Goal: Register for event/course

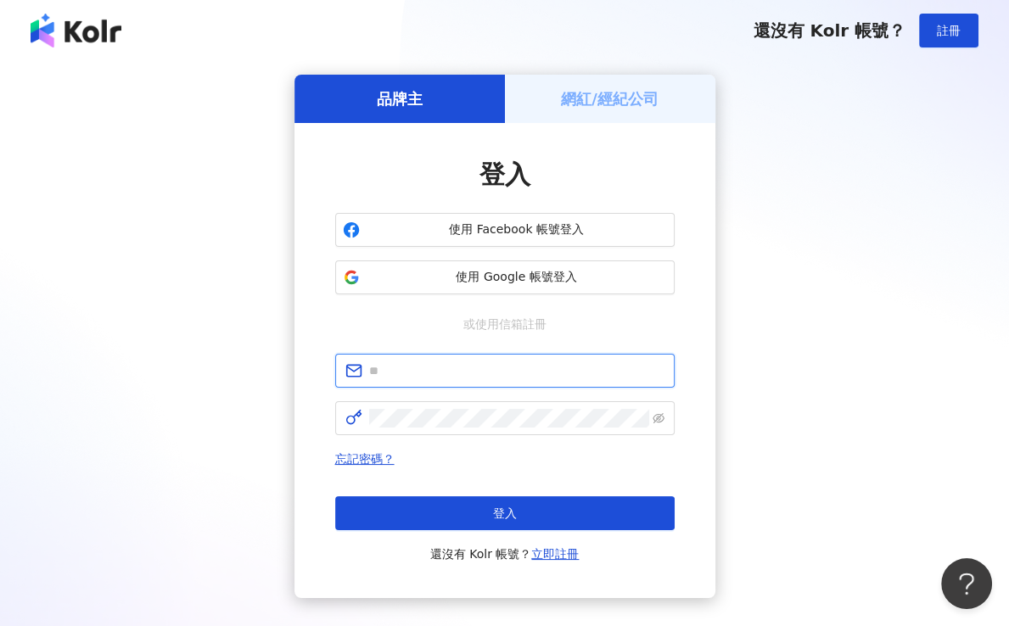
click at [436, 367] on input "text" at bounding box center [516, 370] width 295 height 19
type input "**********"
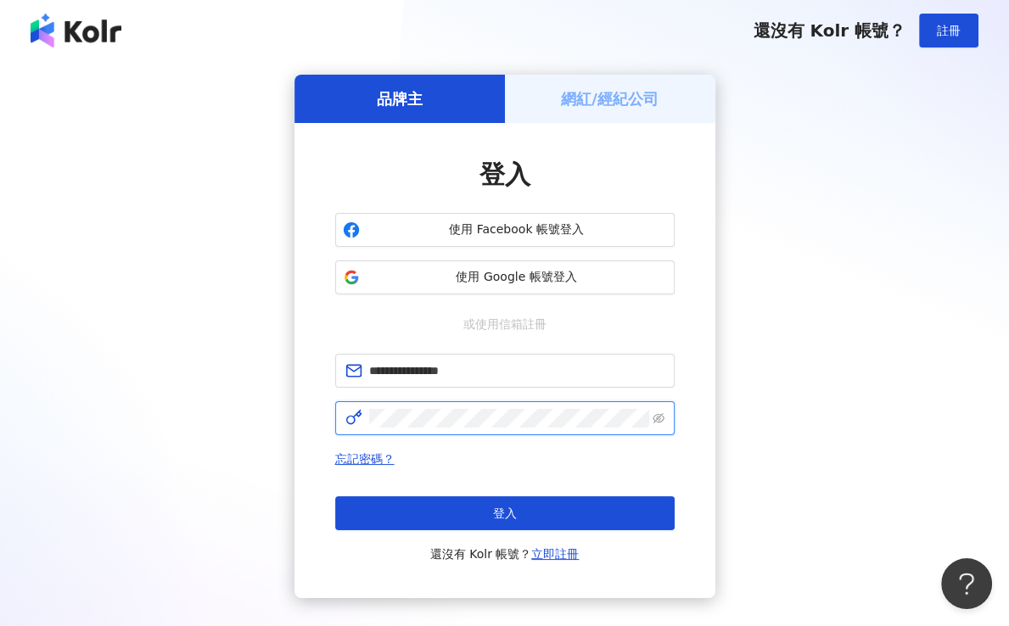
click button "登入" at bounding box center [504, 513] width 339 height 34
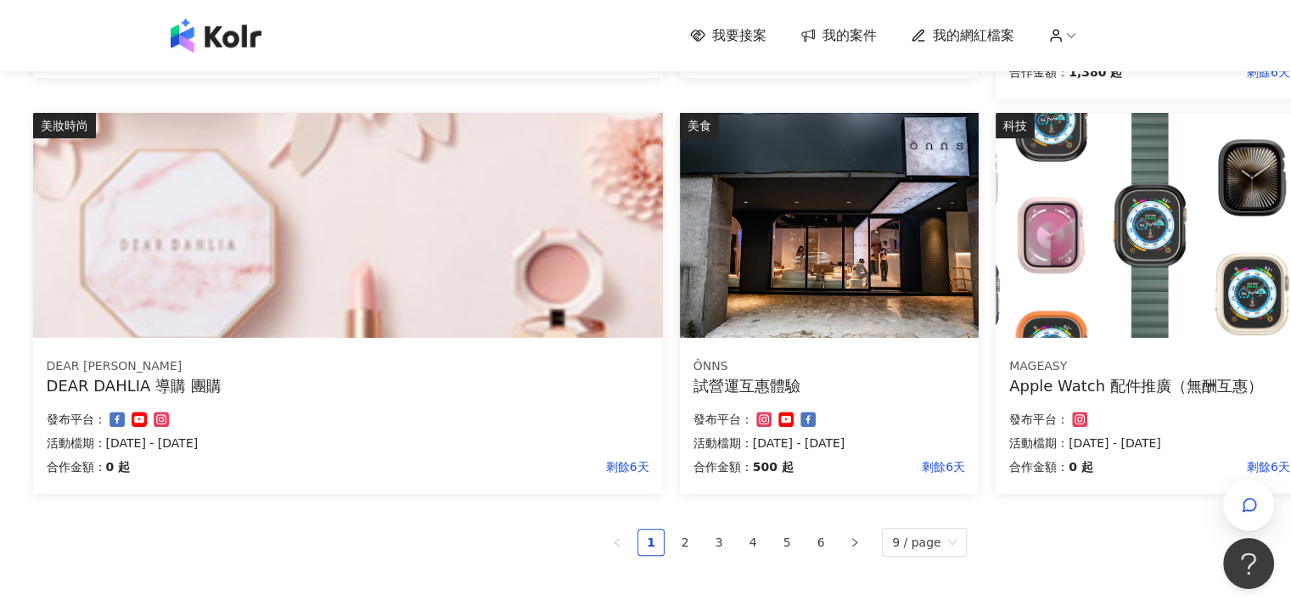
scroll to position [1018, 146]
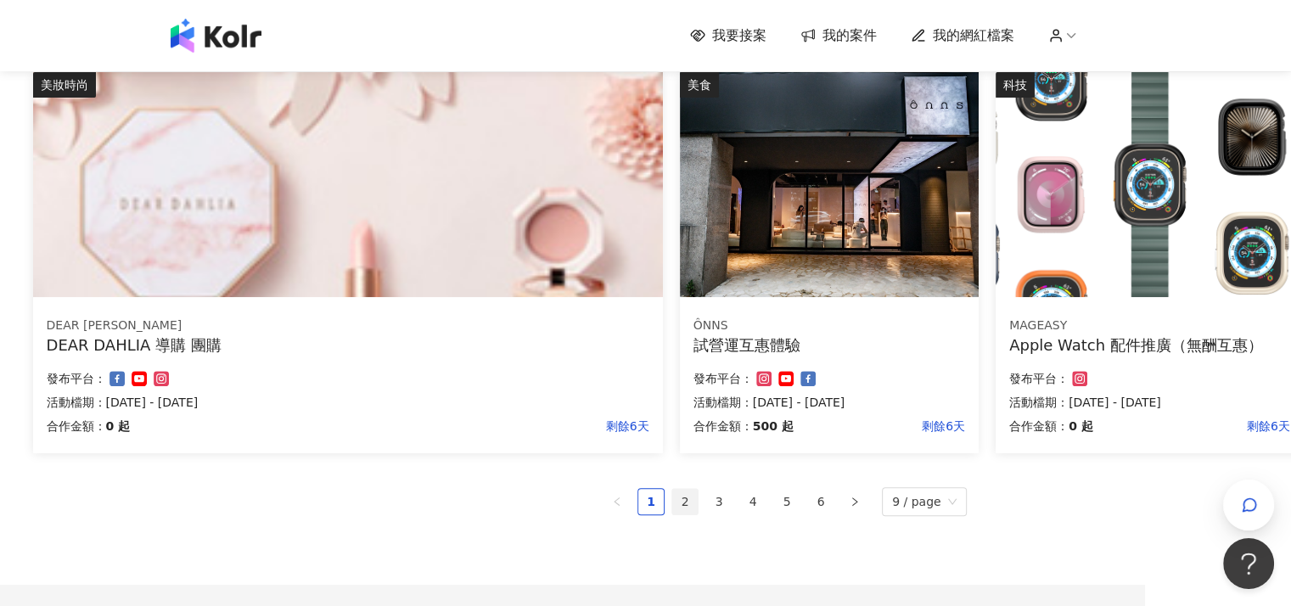
click at [696, 500] on link "2" at bounding box center [684, 501] width 25 height 25
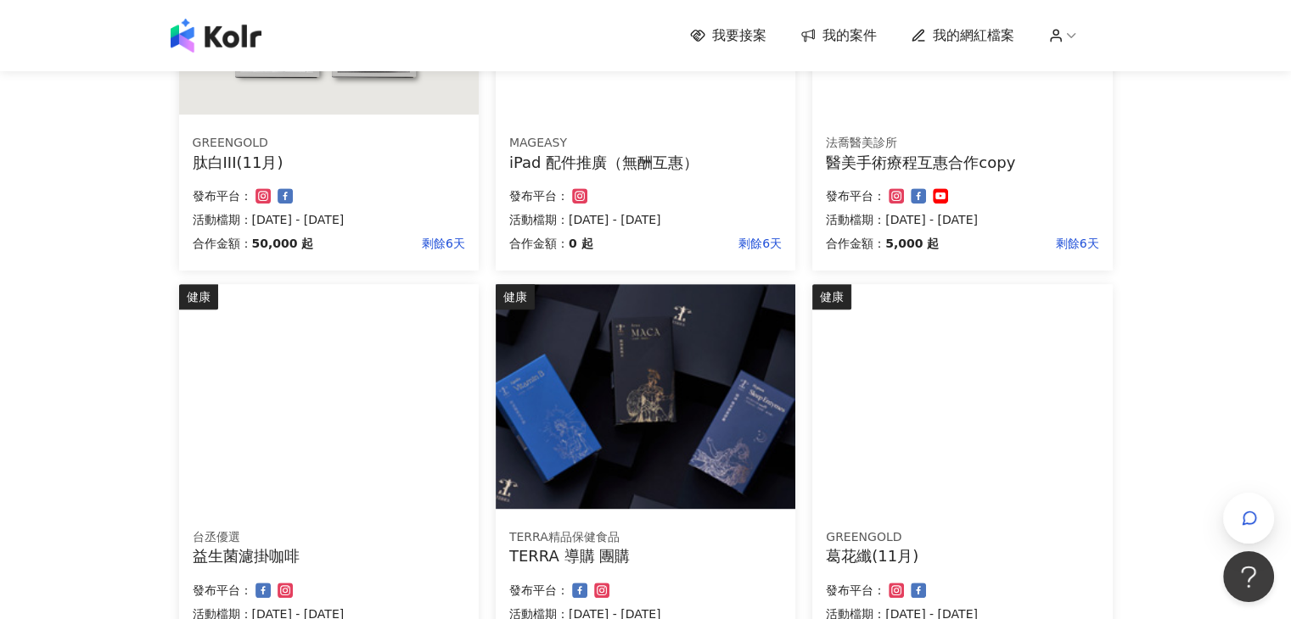
scroll to position [1151, 0]
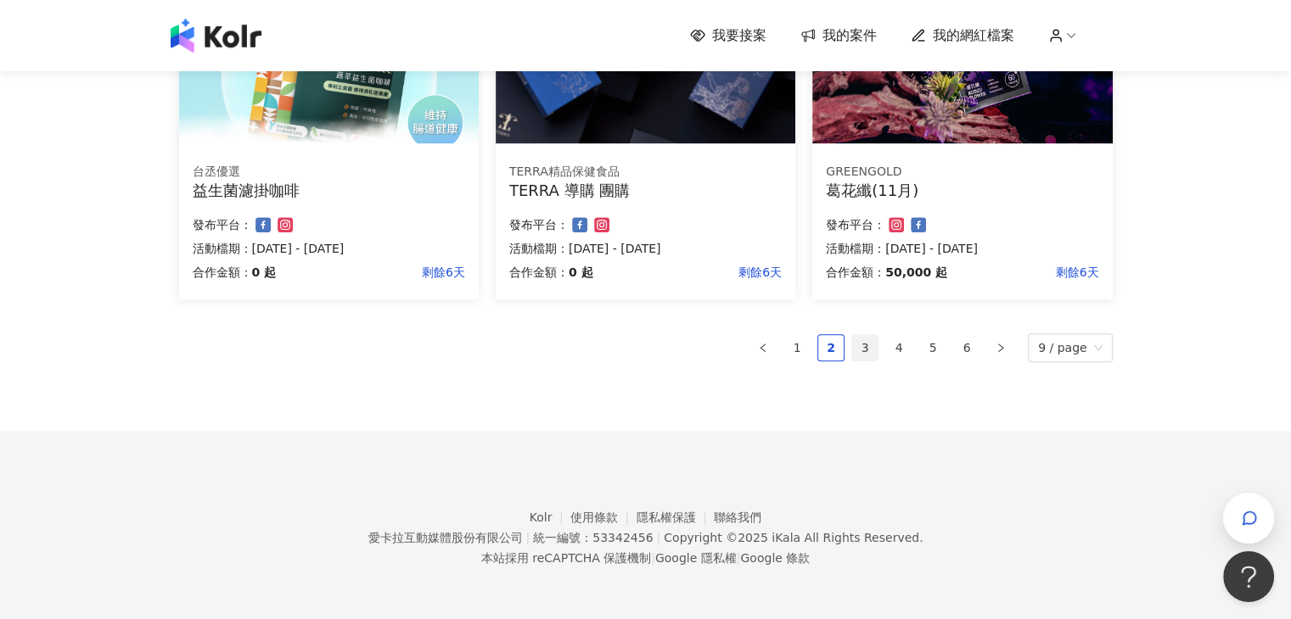
click at [877, 354] on link "3" at bounding box center [864, 347] width 25 height 25
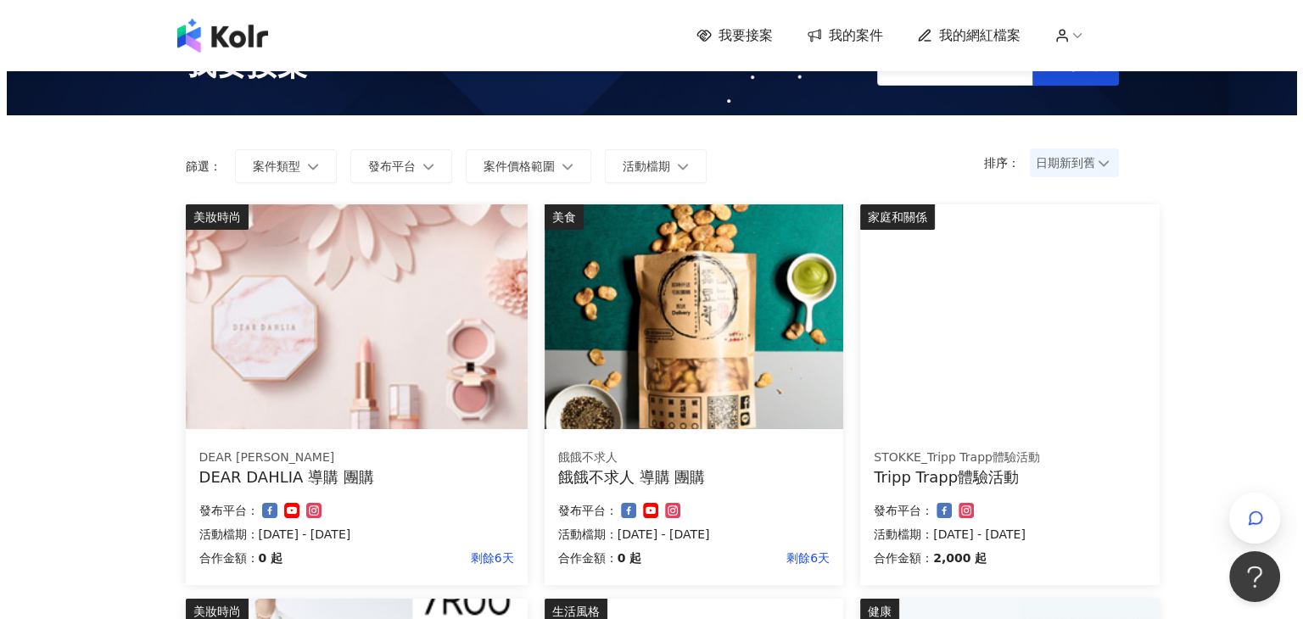
scroll to position [48, 0]
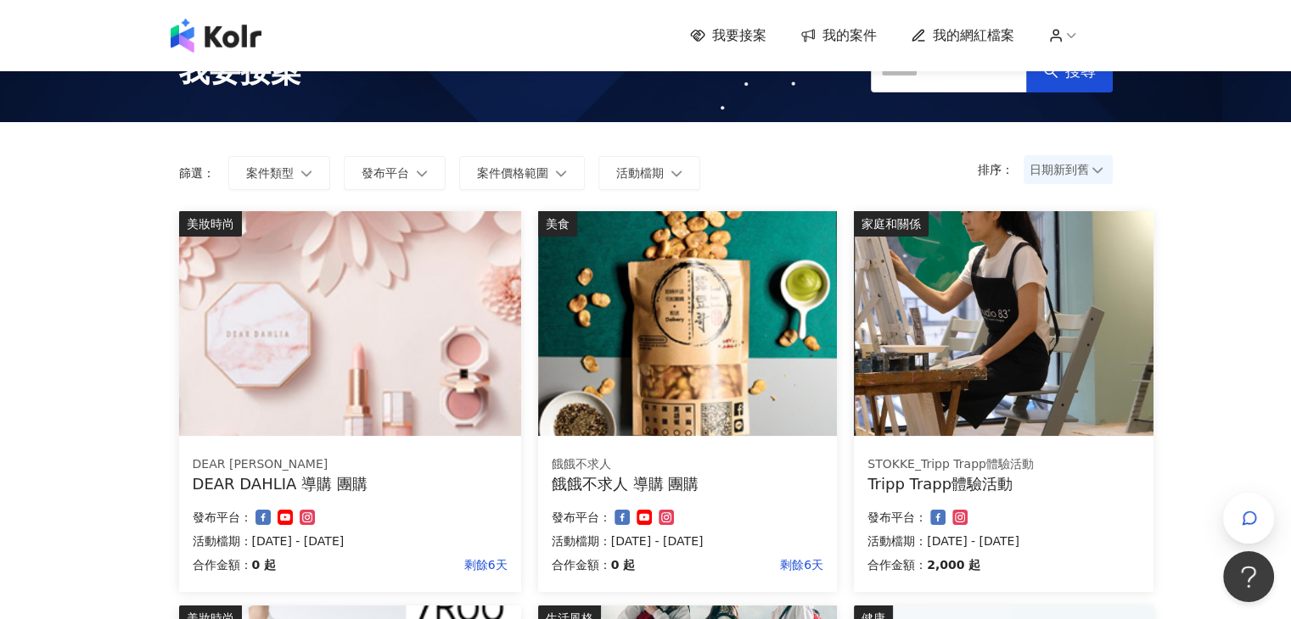
click at [961, 389] on img at bounding box center [1003, 323] width 299 height 225
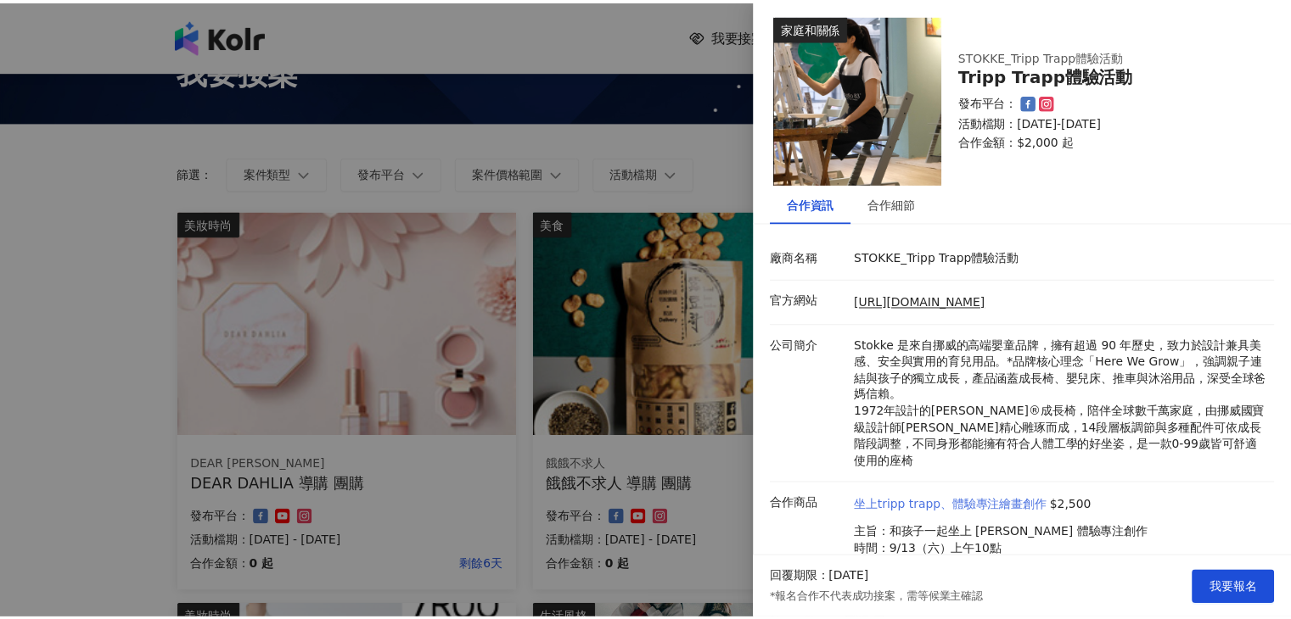
scroll to position [0, 0]
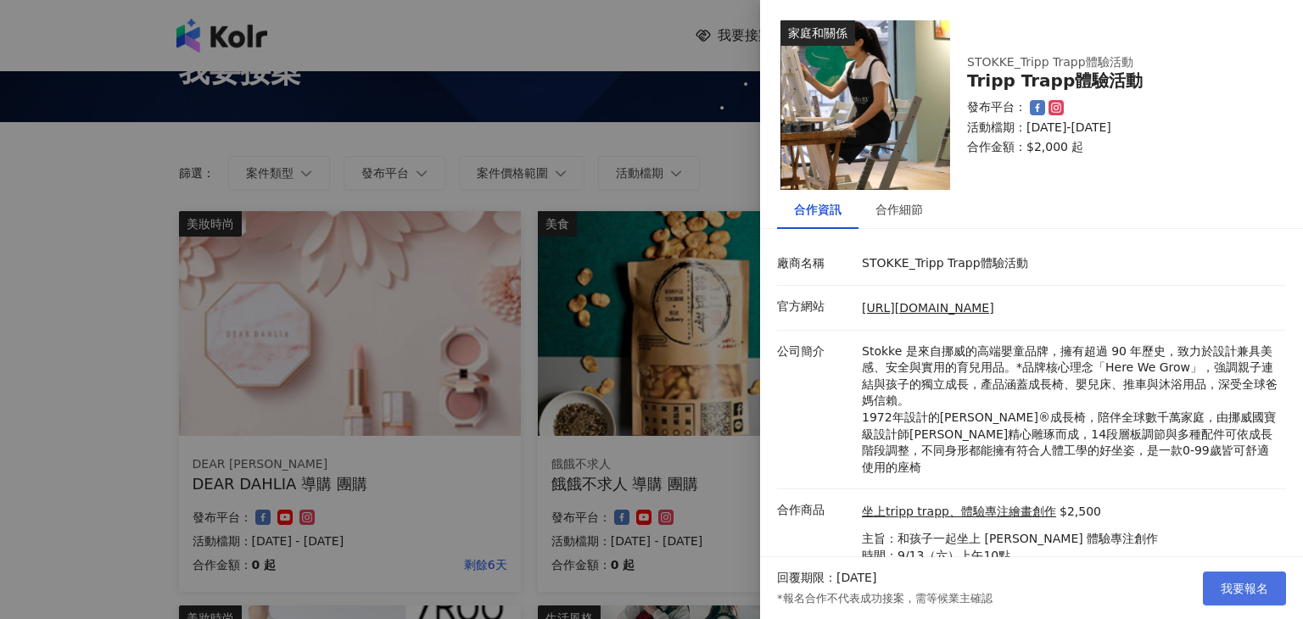
click at [1008, 585] on span "我要報名" at bounding box center [1245, 589] width 48 height 14
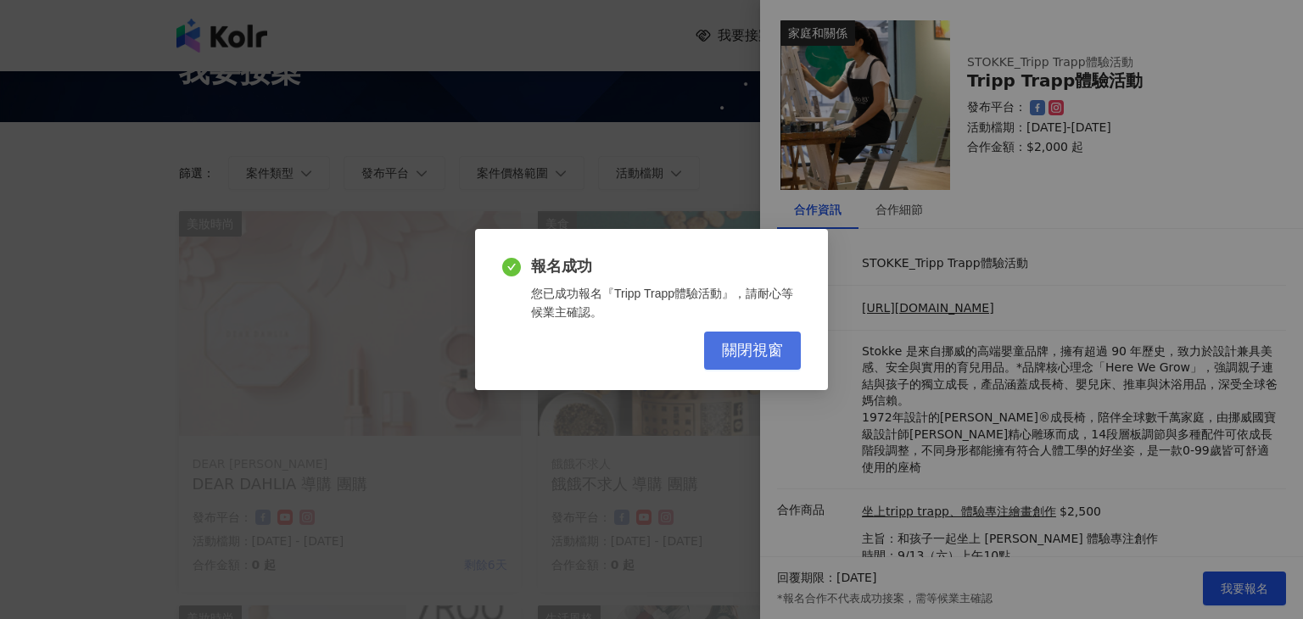
click at [764, 355] on span "關閉視窗" at bounding box center [752, 351] width 61 height 19
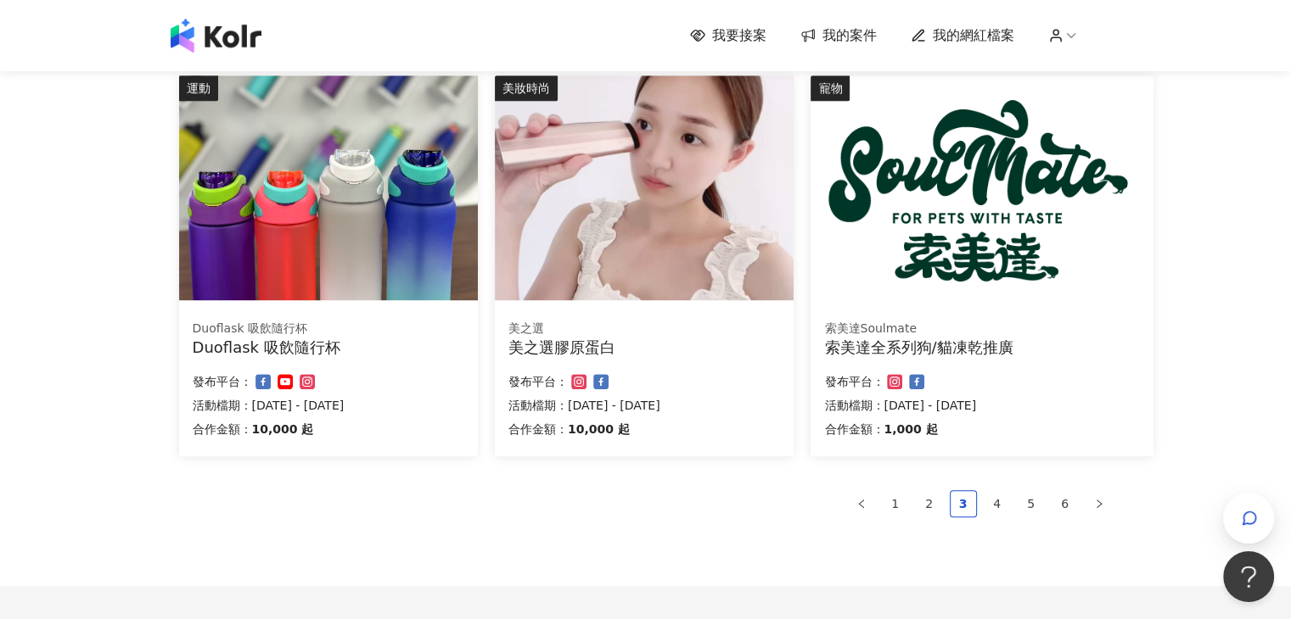
scroll to position [1066, 0]
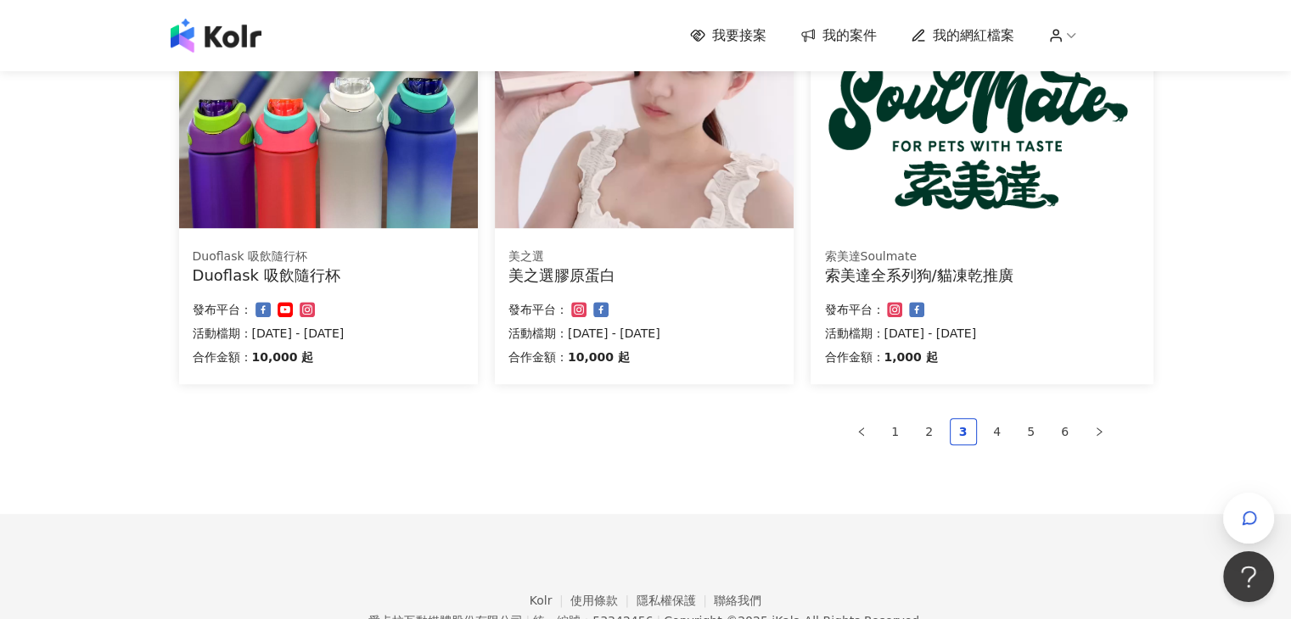
click at [309, 227] on img at bounding box center [328, 115] width 299 height 225
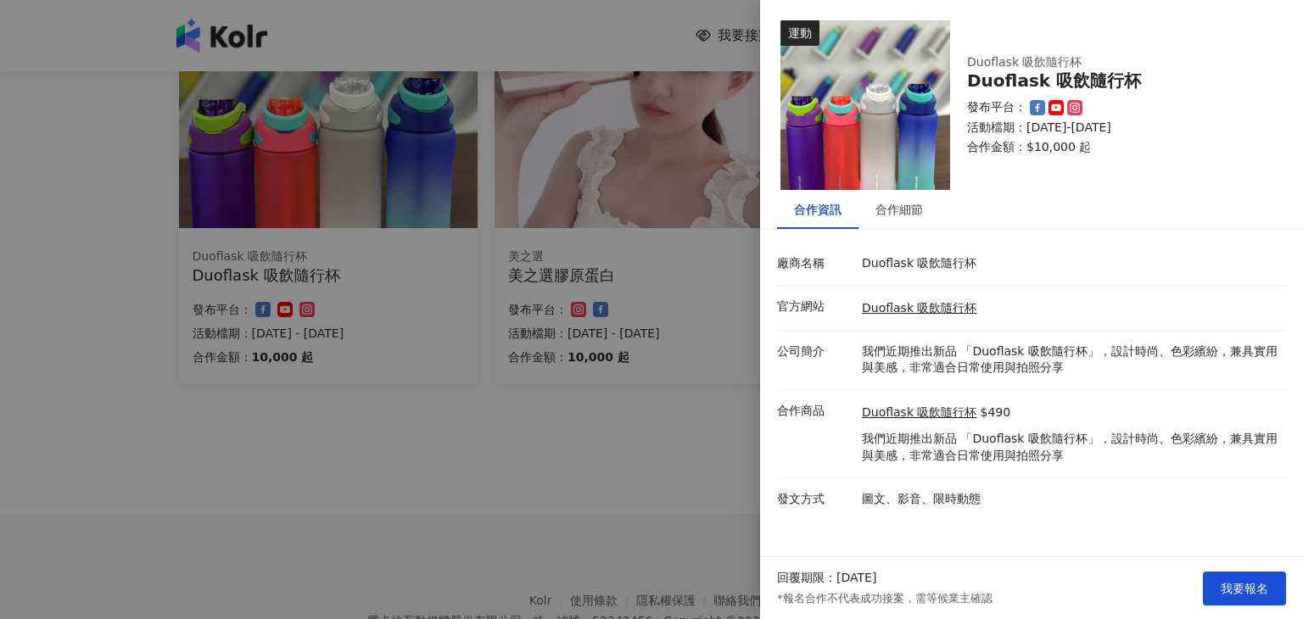
click at [440, 508] on div at bounding box center [651, 309] width 1303 height 619
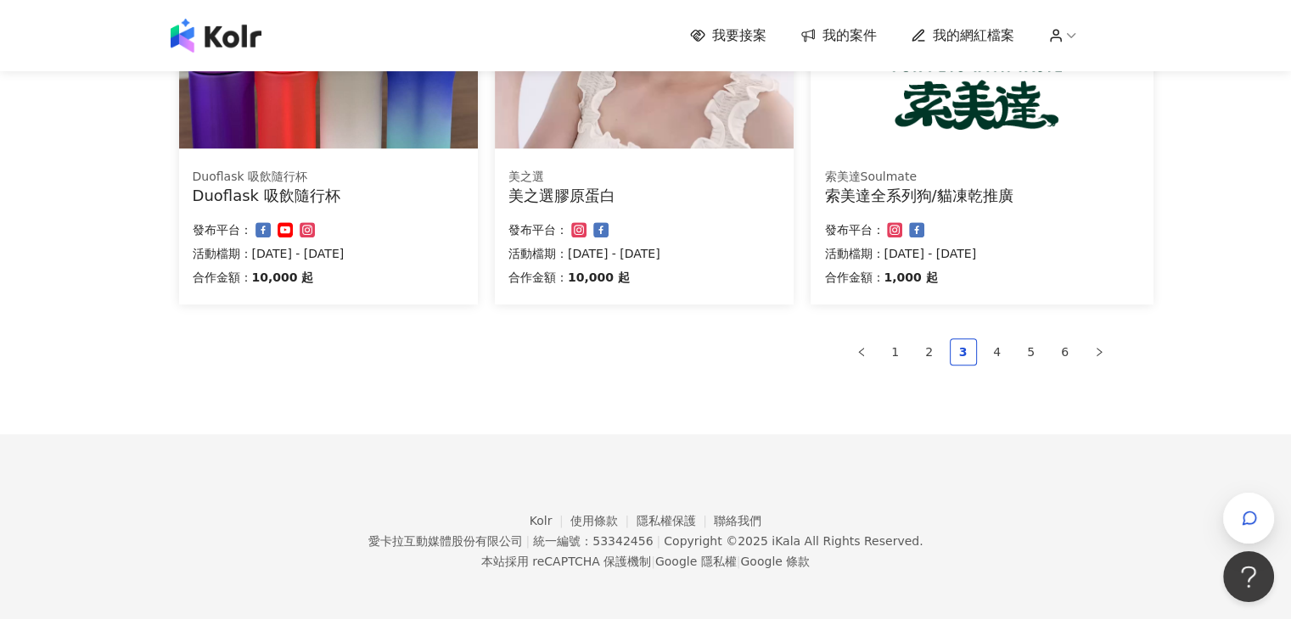
scroll to position [1149, 0]
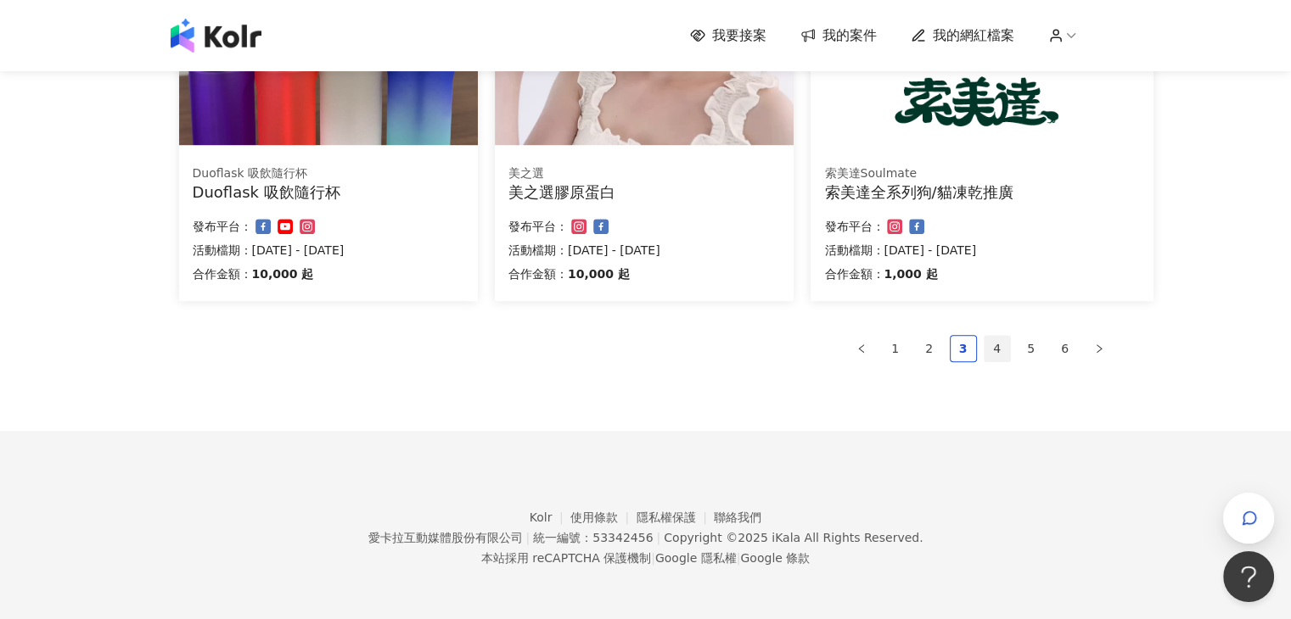
click at [1004, 352] on link "4" at bounding box center [996, 348] width 25 height 25
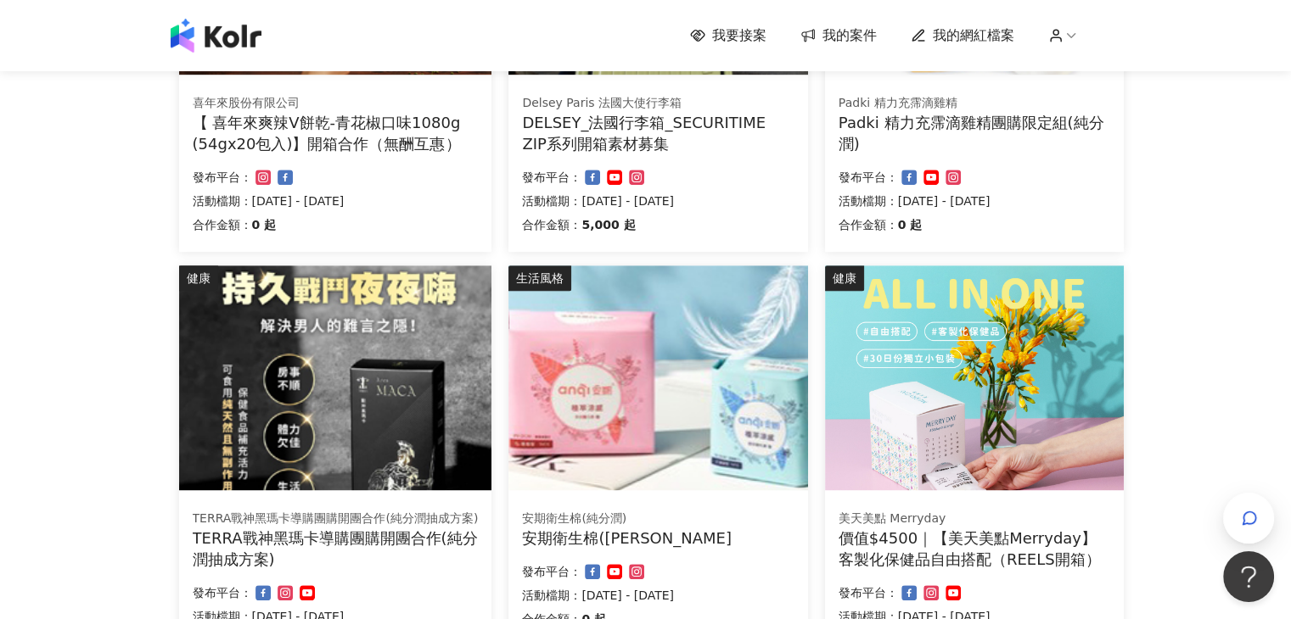
scroll to position [1086, 0]
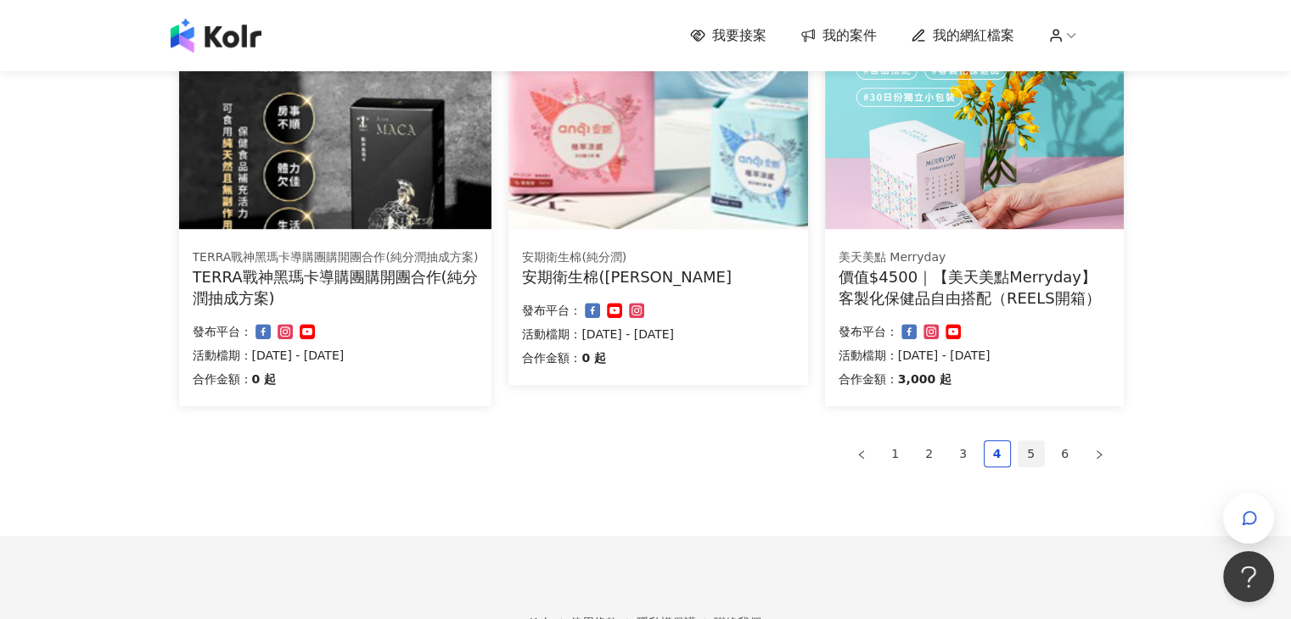
click at [1008, 451] on link "5" at bounding box center [1030, 453] width 25 height 25
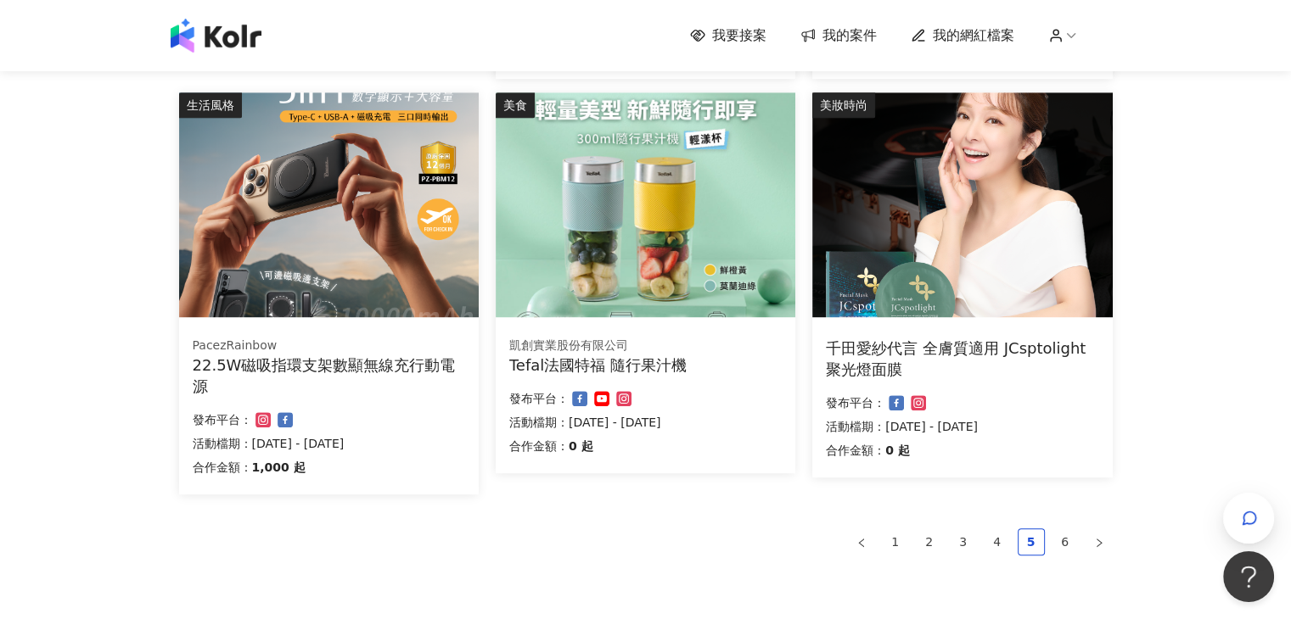
scroll to position [1001, 0]
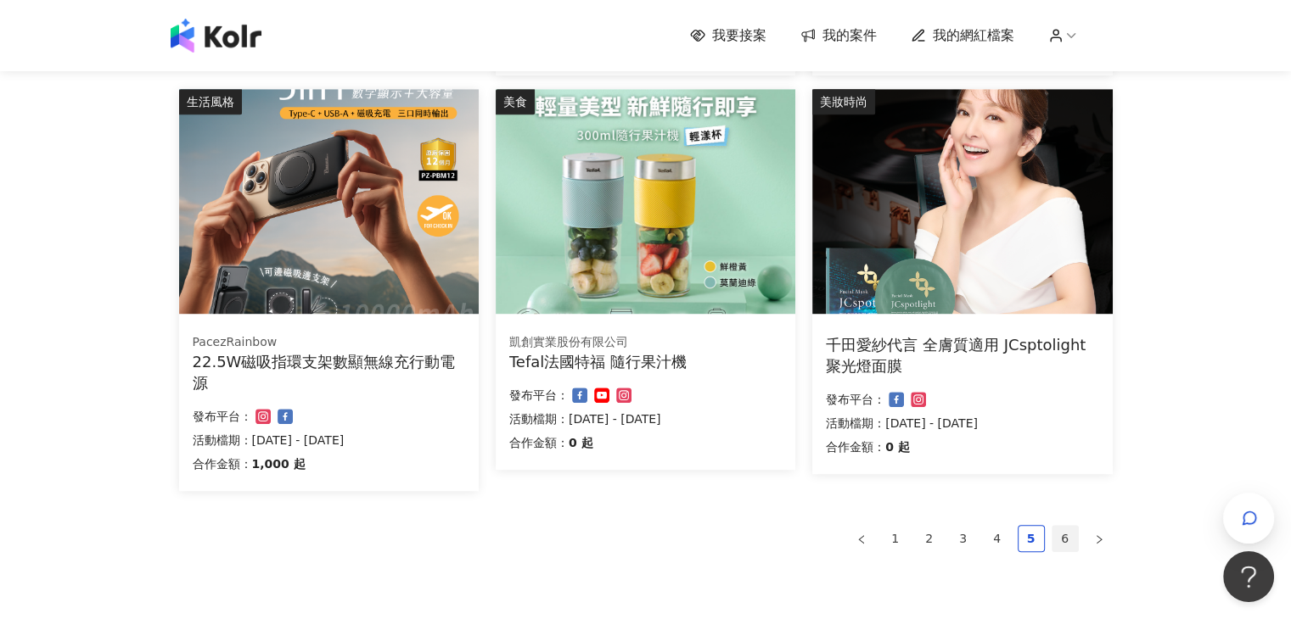
click at [1008, 537] on link "6" at bounding box center [1064, 538] width 25 height 25
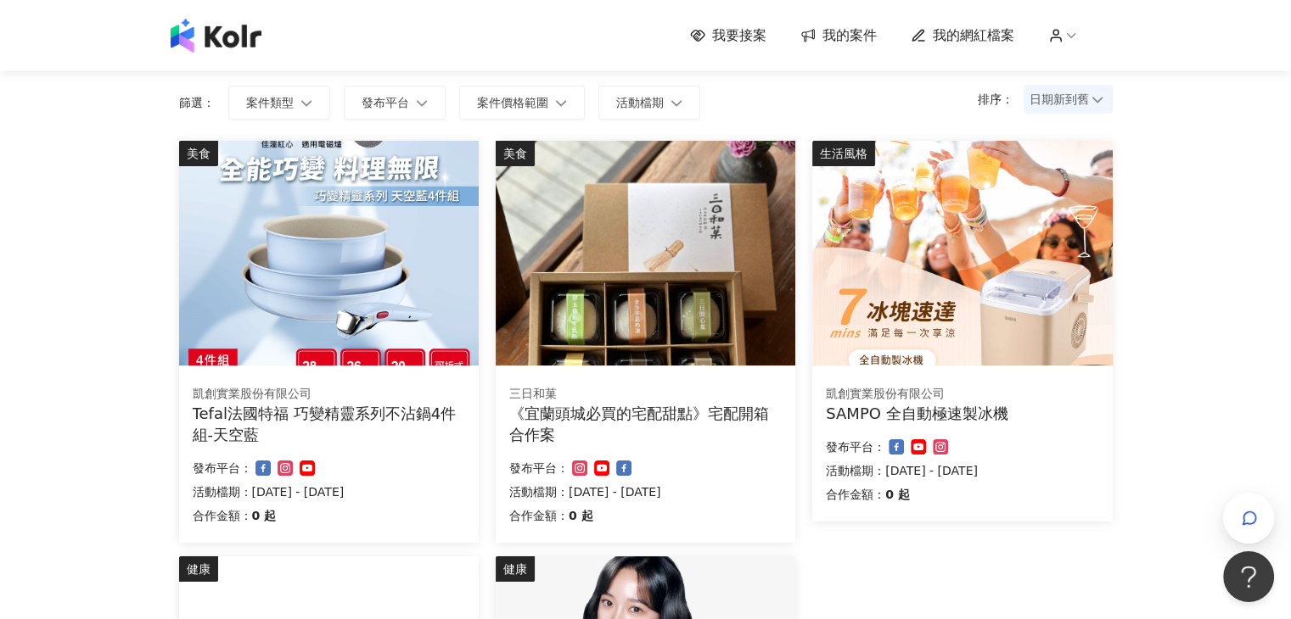
scroll to position [97, 0]
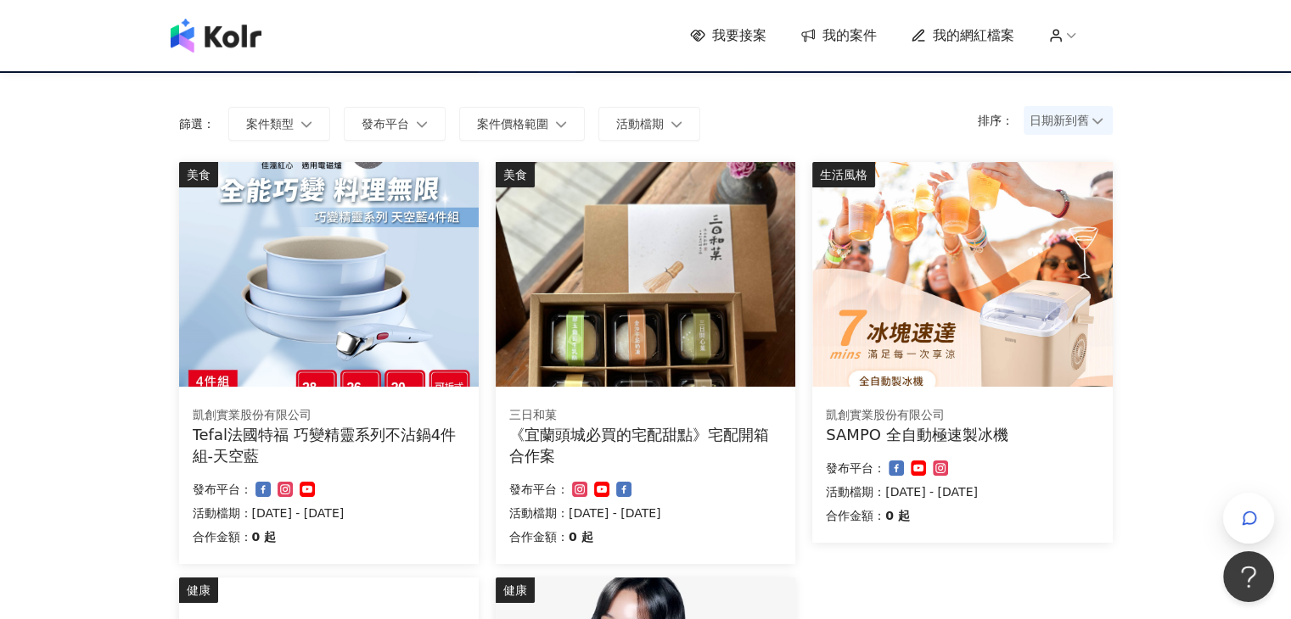
click at [371, 324] on img at bounding box center [329, 274] width 300 height 225
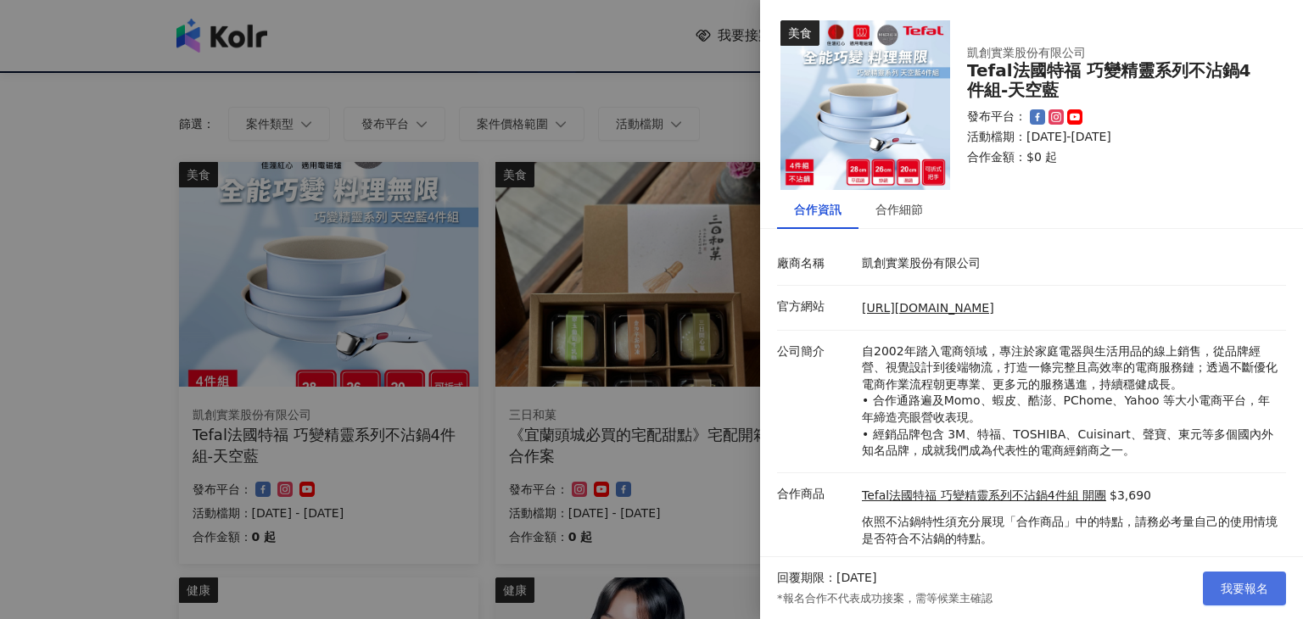
click at [1008, 578] on button "我要報名" at bounding box center [1244, 589] width 83 height 34
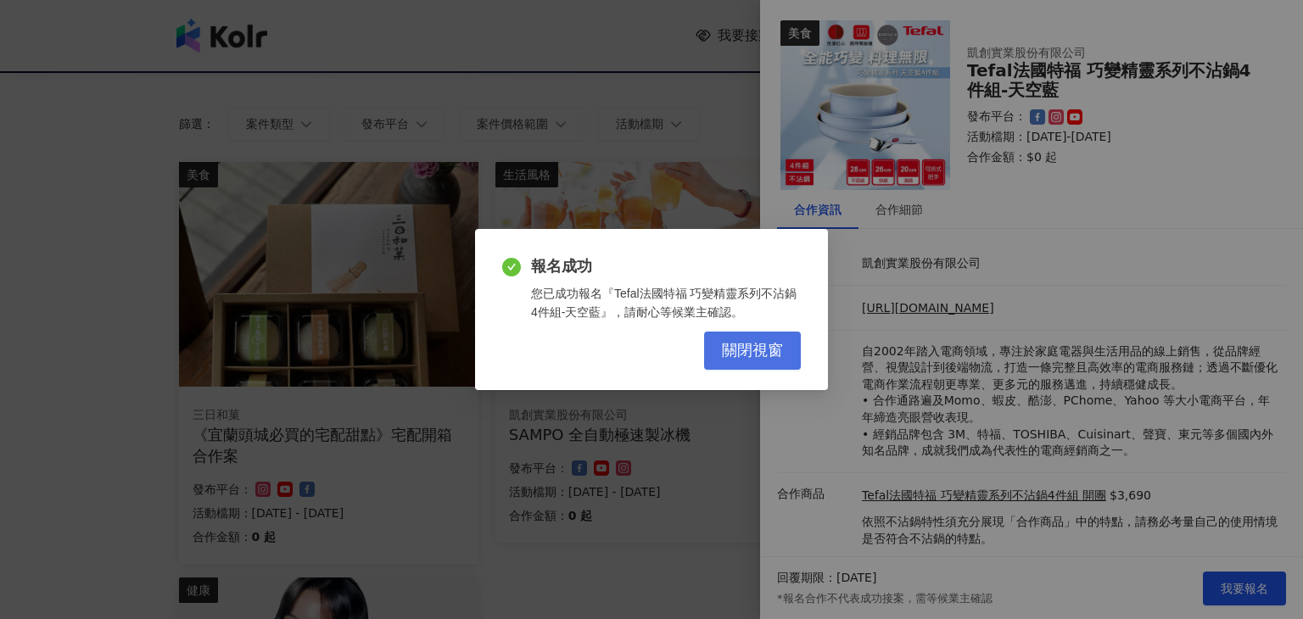
click at [781, 367] on button "關閉視窗" at bounding box center [752, 351] width 97 height 38
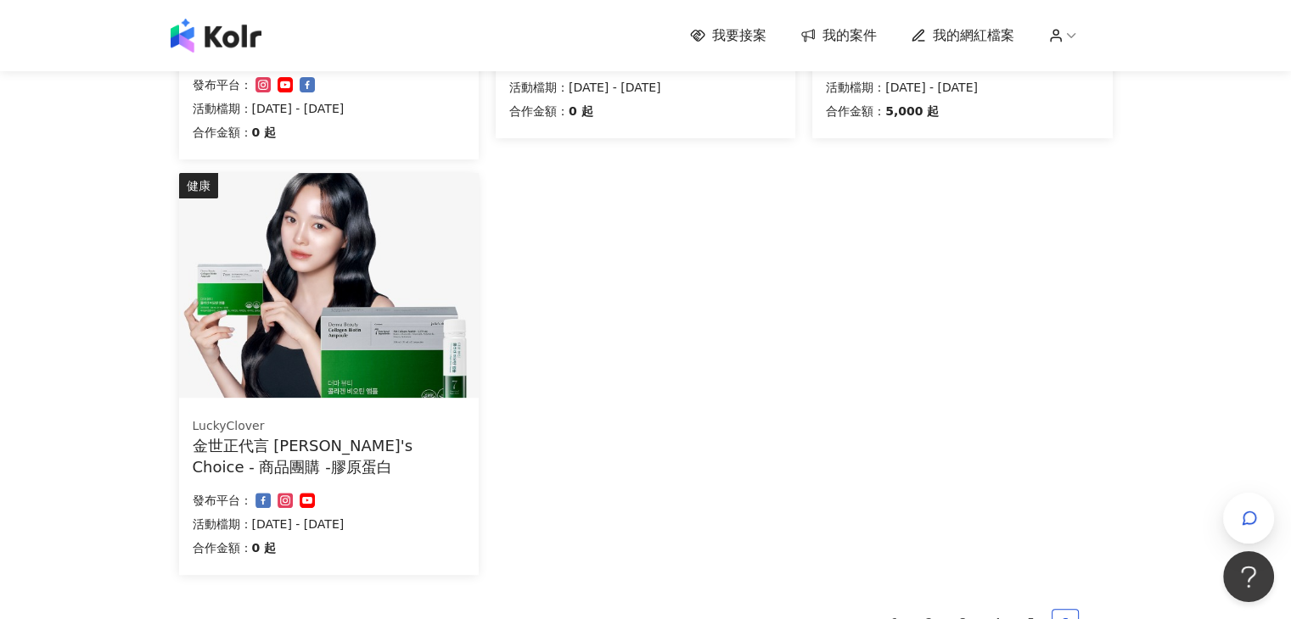
scroll to position [521, 0]
